Goal: Transaction & Acquisition: Purchase product/service

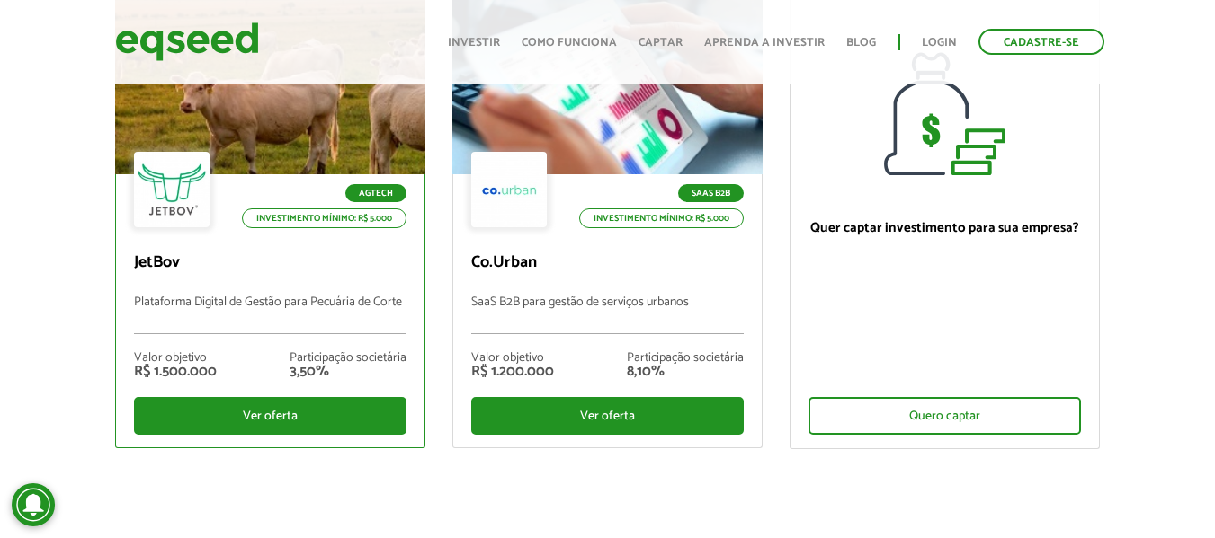
scroll to position [226, 0]
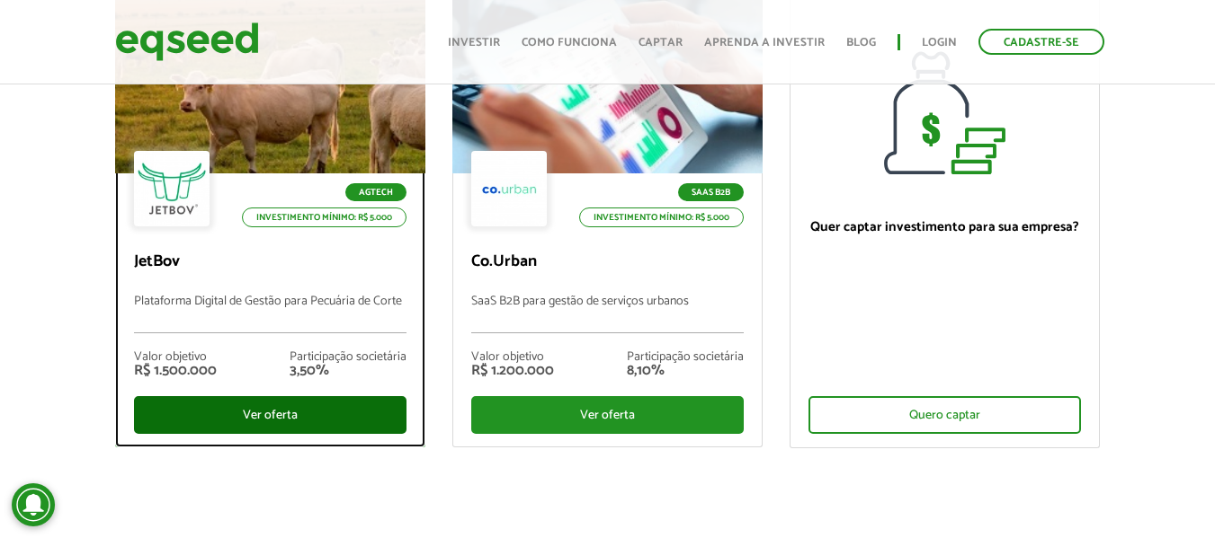
click at [252, 412] on div "Ver oferta" at bounding box center [270, 415] width 272 height 38
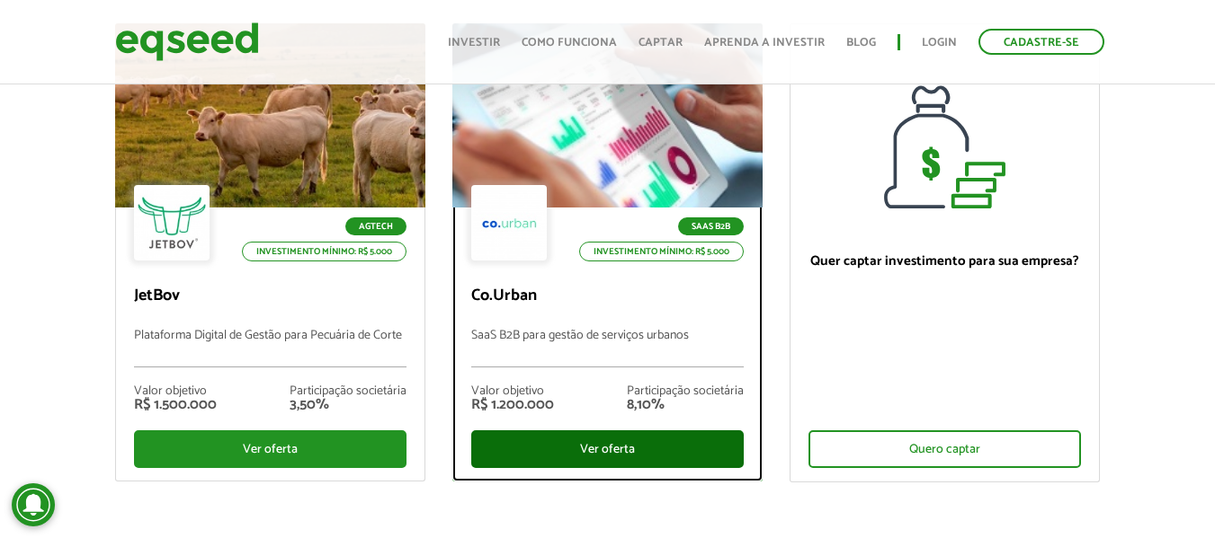
click at [611, 440] on div "Ver oferta" at bounding box center [607, 450] width 272 height 38
click at [583, 457] on div "Ver oferta" at bounding box center [607, 450] width 272 height 38
